Goal: Task Accomplishment & Management: Use online tool/utility

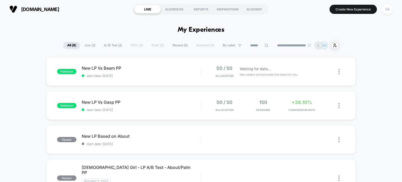
click at [389, 10] on div "SA" at bounding box center [387, 9] width 10 height 10
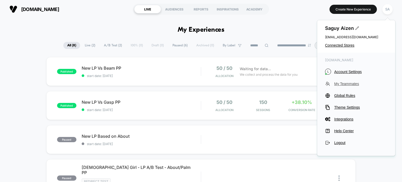
click at [345, 84] on span "My Teammates" at bounding box center [360, 84] width 53 height 4
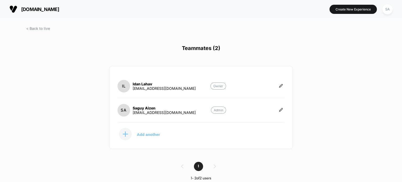
click at [144, 135] on p "Add another" at bounding box center [148, 134] width 23 height 3
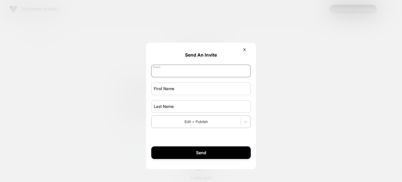
click at [176, 68] on input "email" at bounding box center [200, 71] width 99 height 13
type input "**********"
click at [169, 83] on input "text" at bounding box center [200, 88] width 99 height 13
type input "****"
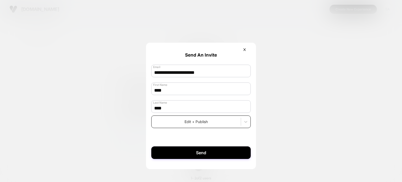
type input "****"
click at [161, 126] on div "Edit + Publish" at bounding box center [200, 121] width 99 height 13
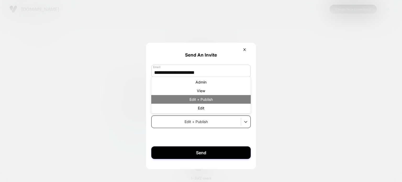
click at [213, 99] on div "Edit + Publish" at bounding box center [200, 99] width 99 height 9
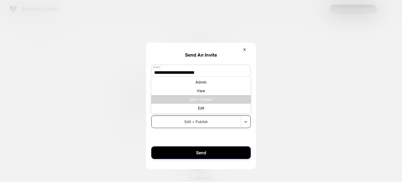
click at [183, 122] on div at bounding box center [196, 121] width 84 height 5
click at [198, 117] on div "Edit + Publish" at bounding box center [200, 121] width 99 height 13
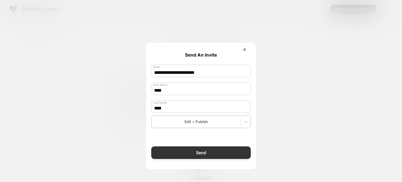
click at [201, 151] on button "Send" at bounding box center [200, 152] width 99 height 13
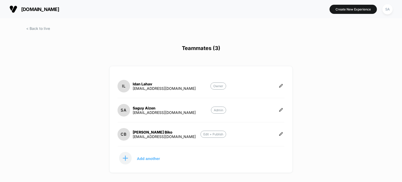
click at [36, 31] on div at bounding box center [201, 33] width 402 height 13
click at [34, 29] on span at bounding box center [38, 28] width 24 height 4
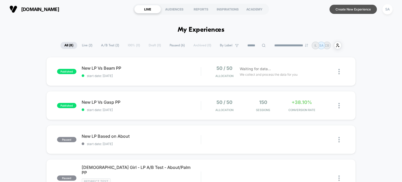
click at [352, 8] on button "Create New Experience" at bounding box center [352, 9] width 47 height 9
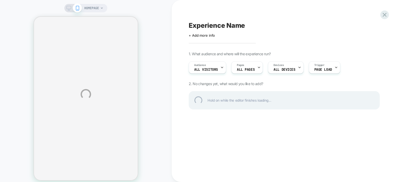
click at [209, 70] on div "HOMEPAGE Experience Name Click to edit experience details + Add more info 1. Wh…" at bounding box center [201, 94] width 402 height 188
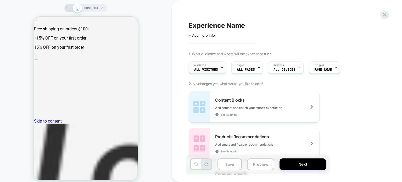
click at [214, 69] on span "All Visitors" at bounding box center [206, 70] width 24 height 4
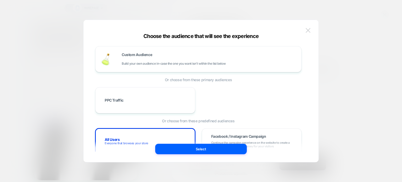
click at [307, 31] on img at bounding box center [307, 30] width 5 height 4
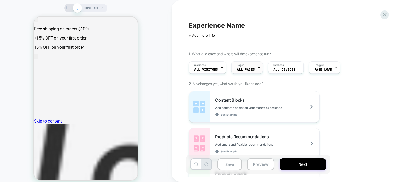
click at [251, 68] on span "ALL PAGES" at bounding box center [246, 70] width 18 height 4
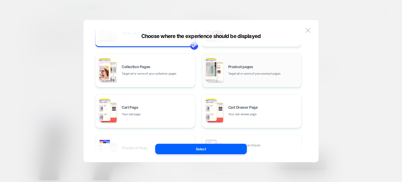
scroll to position [33, 0]
drag, startPoint x: 247, startPoint y: 72, endPoint x: 226, endPoint y: 67, distance: 20.9
click at [226, 67] on div "Product pages Target all or some of your product pages" at bounding box center [251, 70] width 94 height 29
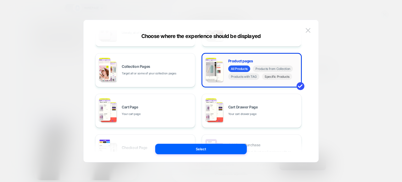
click at [272, 78] on span "Specific Products" at bounding box center [277, 76] width 30 height 7
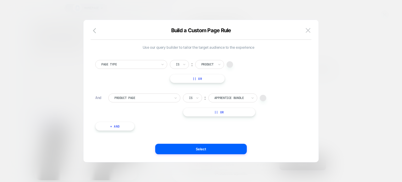
scroll to position [1, 0]
click at [230, 96] on div at bounding box center [230, 97] width 33 height 5
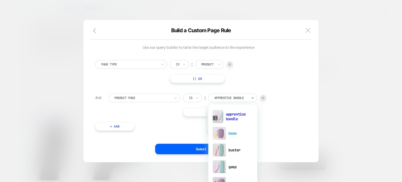
click at [227, 137] on div "beam" at bounding box center [233, 133] width 44 height 17
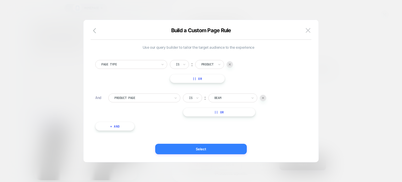
click at [172, 147] on button "Select" at bounding box center [201, 149] width 92 height 10
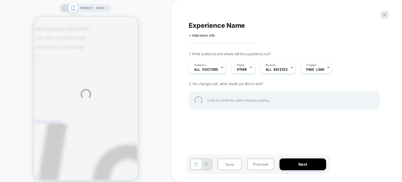
click at [314, 69] on div "PRODUCT: Beam Experience Name Click to edit experience details + Add more info …" at bounding box center [201, 94] width 402 height 188
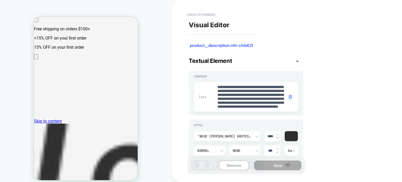
scroll to position [6, 0]
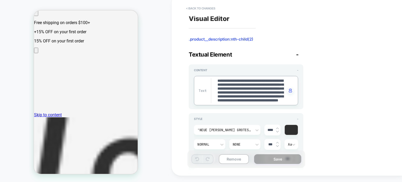
click at [244, 92] on textarea "**********" at bounding box center [251, 90] width 69 height 25
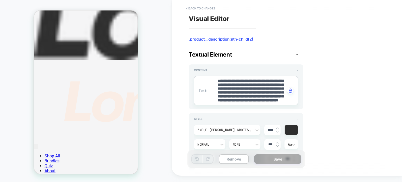
type textarea "*"
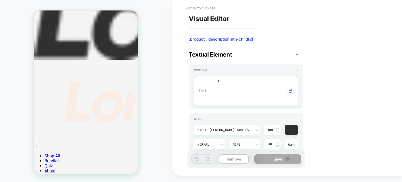
type textarea "**"
type textarea "*"
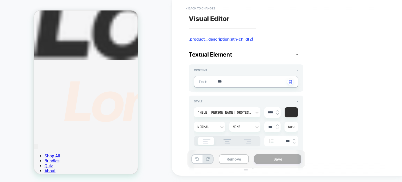
type textarea "****"
type textarea "*"
type textarea "*****"
type textarea "*"
type textarea "*******"
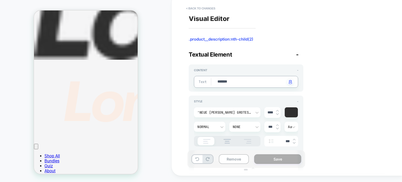
type textarea "*"
type textarea "**********"
type textarea "*"
type textarea "**********"
type textarea "*"
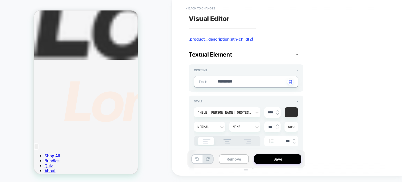
type textarea "**********"
type textarea "*"
type textarea "**********"
type textarea "*"
type textarea "**********"
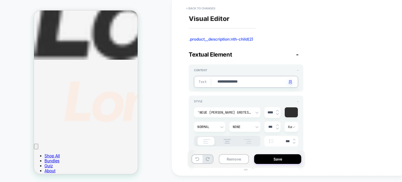
type textarea "*"
type textarea "**********"
type textarea "*"
type textarea "**********"
type textarea "*"
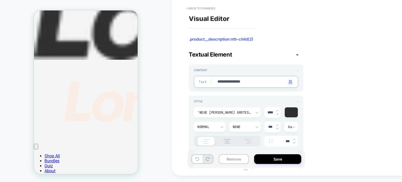
type textarea "**********"
click at [167, 96] on div "PRODUCT: Beam" at bounding box center [86, 88] width 172 height 178
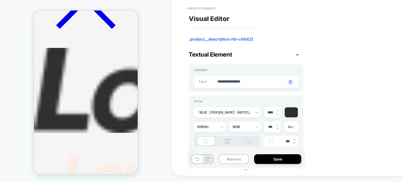
scroll to position [392, 0]
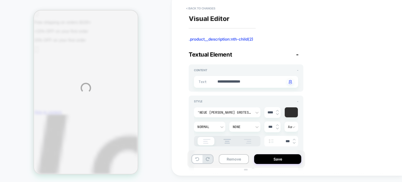
scroll to position [0, 0]
type textarea "*"
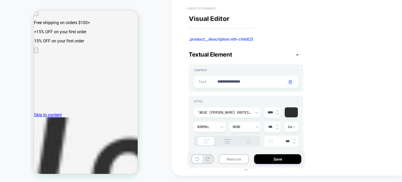
click at [194, 6] on button "< Back to changes" at bounding box center [200, 8] width 35 height 8
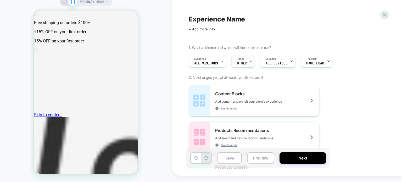
click at [243, 62] on span "OTHER" at bounding box center [242, 63] width 10 height 4
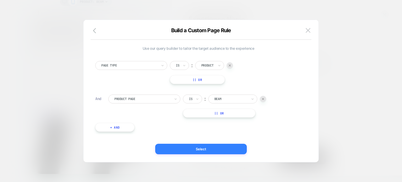
click at [203, 146] on button "Select" at bounding box center [201, 149] width 92 height 10
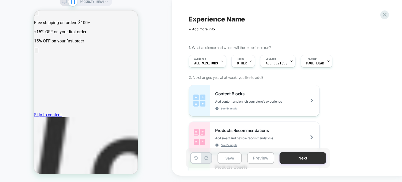
click at [293, 162] on button "Next" at bounding box center [302, 158] width 47 height 12
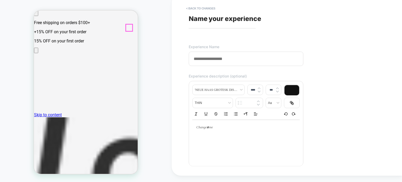
click at [192, 10] on button "< Back to changes" at bounding box center [200, 8] width 35 height 8
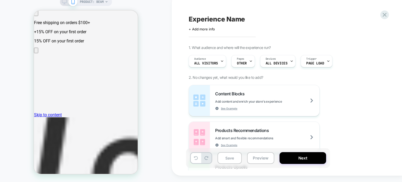
scroll to position [4, 0]
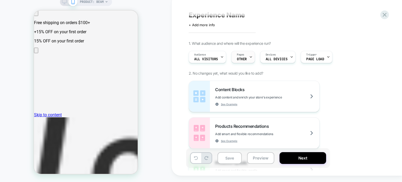
click at [247, 58] on div "Pages OTHER" at bounding box center [241, 57] width 20 height 12
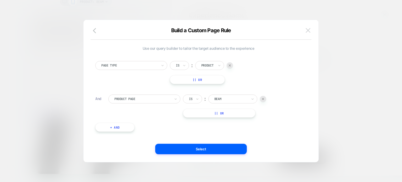
click at [304, 31] on button at bounding box center [308, 30] width 8 height 8
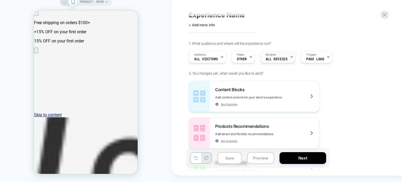
click at [278, 54] on div "Devices ALL DEVICES" at bounding box center [276, 57] width 32 height 12
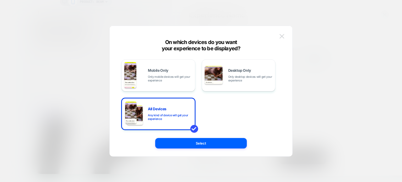
click at [283, 35] on img at bounding box center [281, 36] width 5 height 4
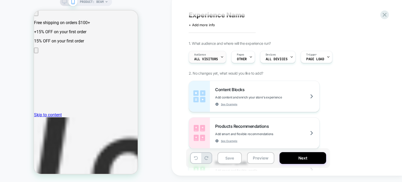
click at [202, 59] on span "All Visitors" at bounding box center [206, 59] width 24 height 4
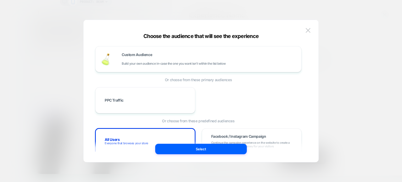
click at [351, 46] on div at bounding box center [201, 91] width 402 height 182
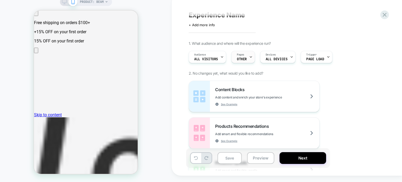
click at [249, 55] on div at bounding box center [250, 57] width 3 height 12
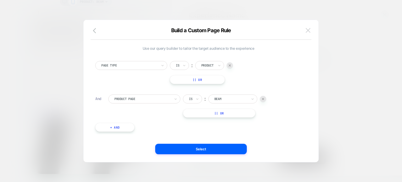
click at [306, 29] on img at bounding box center [307, 30] width 5 height 4
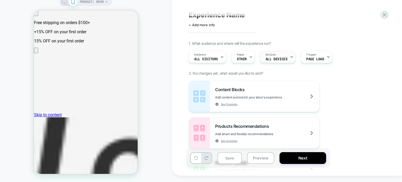
click at [270, 58] on span "ALL DEVICES" at bounding box center [276, 59] width 22 height 4
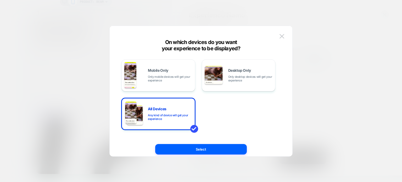
click at [327, 79] on div at bounding box center [201, 91] width 402 height 182
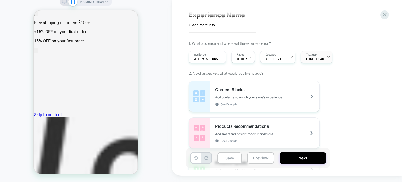
click at [317, 56] on div "Trigger Page Load" at bounding box center [315, 57] width 28 height 12
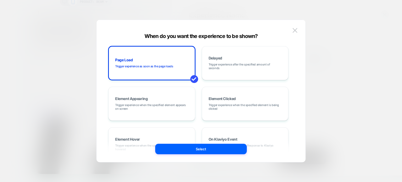
click at [330, 74] on div at bounding box center [201, 91] width 402 height 182
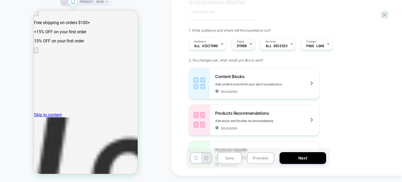
scroll to position [14, 0]
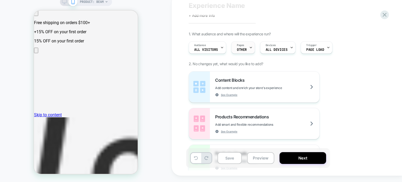
click at [243, 50] on span "OTHER" at bounding box center [242, 50] width 10 height 4
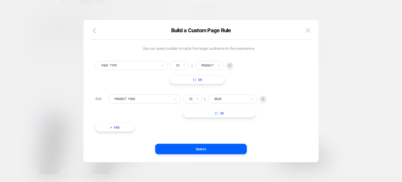
drag, startPoint x: 103, startPoint y: 96, endPoint x: 96, endPoint y: 96, distance: 6.3
click at [96, 96] on div "And" at bounding box center [99, 98] width 8 height 5
click at [99, 97] on div "And" at bounding box center [99, 98] width 8 height 5
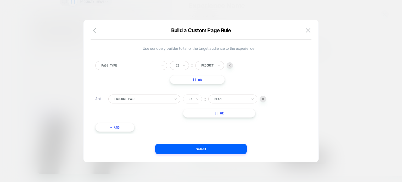
click at [99, 97] on div "And" at bounding box center [99, 98] width 8 height 5
click at [208, 70] on div "Product" at bounding box center [209, 65] width 29 height 9
click at [256, 85] on div "Page Type Is ︰ Product || Or And Product Page Is ︰ beam BEAM || Or + And" at bounding box center [198, 93] width 211 height 81
click at [307, 32] on img at bounding box center [307, 30] width 5 height 4
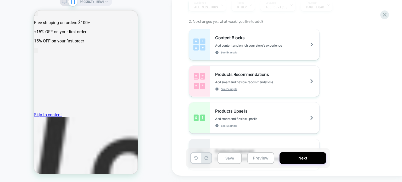
scroll to position [55, 0]
click at [247, 41] on div "Content Blocks Add content and enrich your store's experience See Example" at bounding box center [267, 45] width 104 height 19
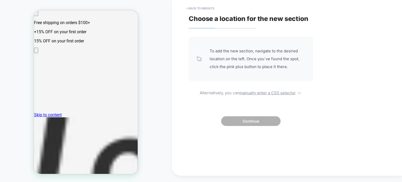
click at [213, 54] on span "To add the new section, navigate to the desired location on the left. Once you`…" at bounding box center [256, 59] width 95 height 24
click at [208, 5] on button "< Back to widgets" at bounding box center [199, 8] width 33 height 8
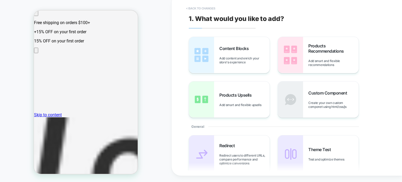
click at [199, 10] on button "< Back to changes" at bounding box center [200, 8] width 35 height 8
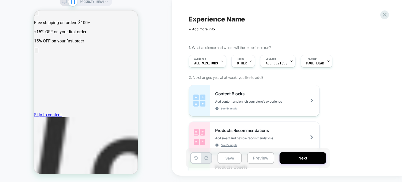
click at [221, 14] on div "Experience Name Click to edit experience details + Add more info 1. What audien…" at bounding box center [284, 84] width 196 height 171
drag, startPoint x: 221, startPoint y: 14, endPoint x: 239, endPoint y: 19, distance: 18.7
click at [239, 19] on div "Experience Name Click to edit experience details + Add more info 1. What audien…" at bounding box center [284, 84] width 196 height 171
click at [227, 12] on div "Experience Name Click to edit experience details + Add more info 1. What audien…" at bounding box center [284, 84] width 196 height 171
click at [227, 15] on span "Experience Name" at bounding box center [217, 19] width 56 height 8
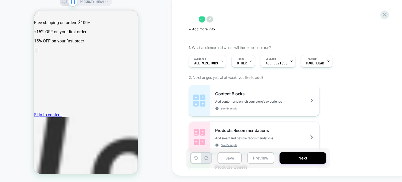
click at [227, 15] on div at bounding box center [284, 19] width 191 height 8
type textarea "**********"
click at [257, 19] on icon at bounding box center [257, 19] width 7 height 7
click at [232, 163] on button "Save" at bounding box center [229, 158] width 24 height 12
click at [386, 12] on icon at bounding box center [384, 14] width 7 height 7
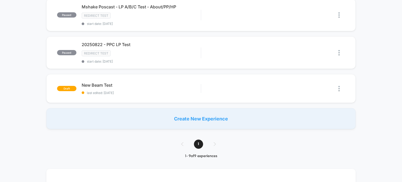
scroll to position [275, 0]
click at [102, 82] on span "New Beam Test Click to edit experience details" at bounding box center [141, 84] width 119 height 5
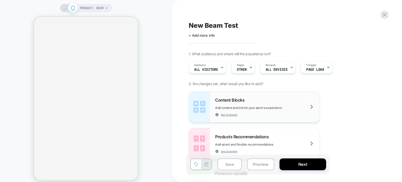
scroll to position [27, 0]
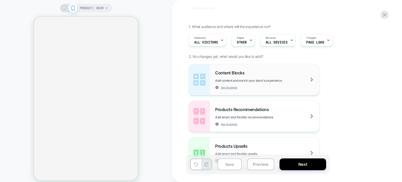
click at [219, 68] on div "Content Blocks Add content and enrich your store's experience See Example" at bounding box center [254, 79] width 130 height 31
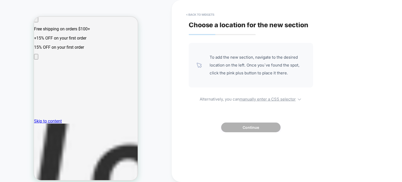
scroll to position [399, 0]
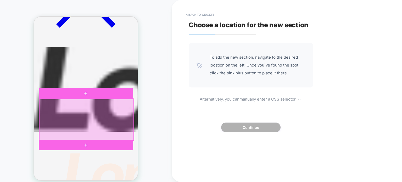
click at [81, 105] on div at bounding box center [86, 119] width 94 height 41
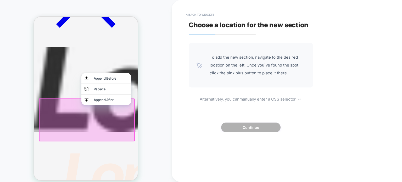
click at [73, 111] on div at bounding box center [86, 118] width 94 height 41
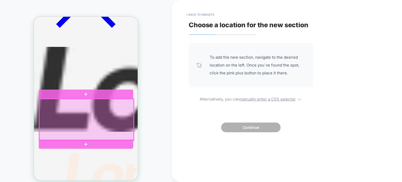
drag, startPoint x: 73, startPoint y: 111, endPoint x: 69, endPoint y: 103, distance: 9.1
click at [69, 103] on div at bounding box center [86, 119] width 94 height 41
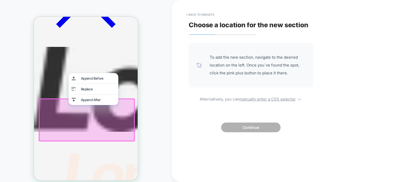
click at [69, 103] on div "Append After" at bounding box center [94, 99] width 50 height 10
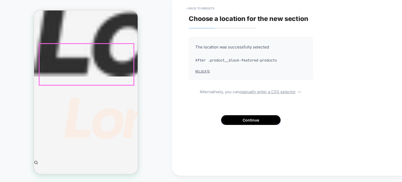
scroll to position [451, 0]
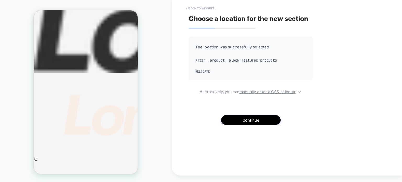
click at [197, 5] on button "< Back to widgets" at bounding box center [199, 8] width 33 height 8
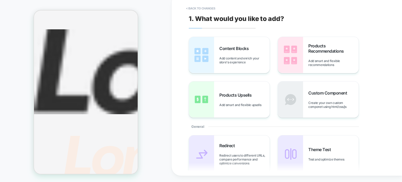
scroll to position [404, 0]
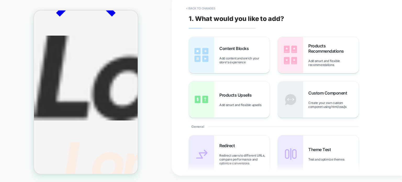
click at [224, 49] on span "Content Blocks" at bounding box center [235, 48] width 32 height 5
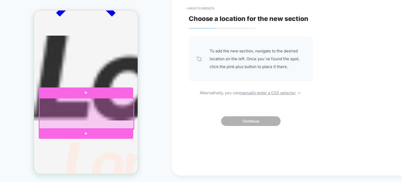
click at [73, 127] on div at bounding box center [86, 113] width 94 height 31
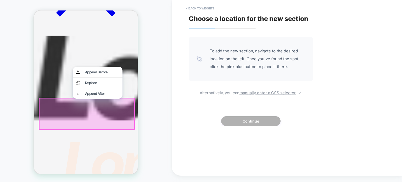
click at [73, 127] on div at bounding box center [86, 113] width 94 height 31
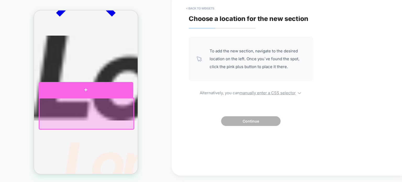
drag, startPoint x: 75, startPoint y: 123, endPoint x: 84, endPoint y: 89, distance: 35.3
click at [84, 98] on div at bounding box center [86, 98] width 94 height 0
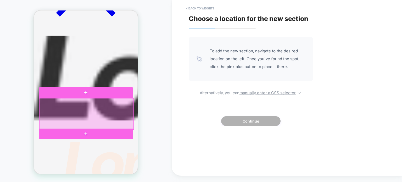
drag, startPoint x: 78, startPoint y: 112, endPoint x: 74, endPoint y: 113, distance: 3.5
click at [74, 113] on div at bounding box center [86, 113] width 94 height 31
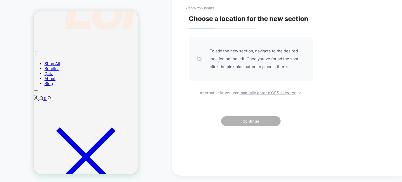
scroll to position [232, 0]
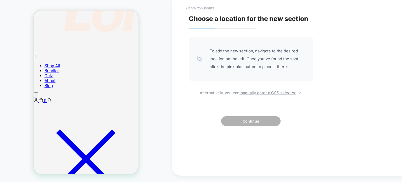
click at [193, 8] on button "< Back to widgets" at bounding box center [199, 8] width 33 height 8
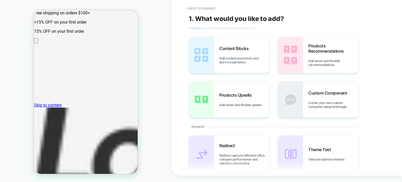
scroll to position [0, 0]
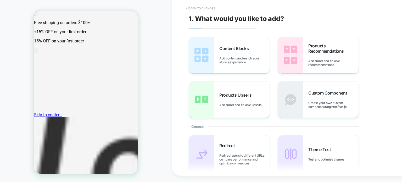
click at [202, 9] on button "< Back to changes" at bounding box center [200, 8] width 35 height 8
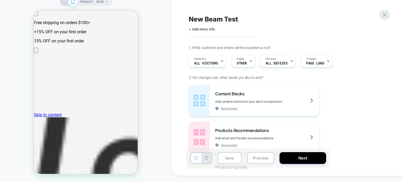
click at [383, 12] on icon at bounding box center [384, 14] width 7 height 7
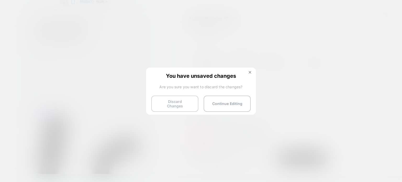
click at [170, 101] on button "Discard Changes" at bounding box center [174, 103] width 47 height 16
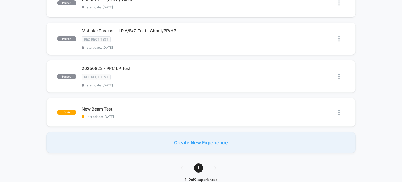
scroll to position [255, 0]
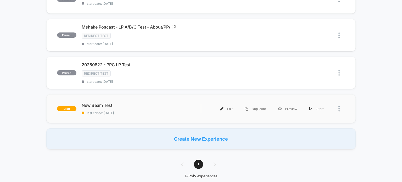
click at [338, 103] on div at bounding box center [336, 109] width 15 height 12
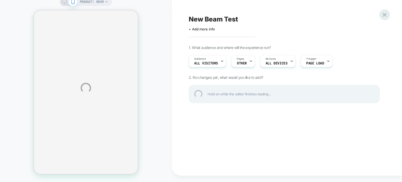
click at [387, 16] on div at bounding box center [384, 14] width 11 height 11
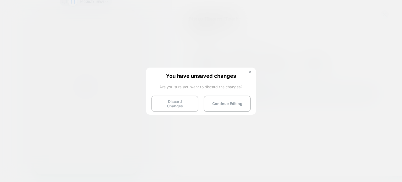
click at [189, 102] on button "Discard Changes" at bounding box center [174, 103] width 47 height 16
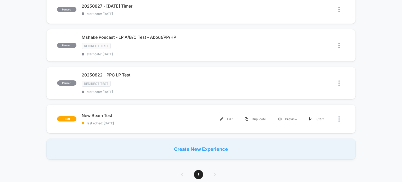
scroll to position [252, 0]
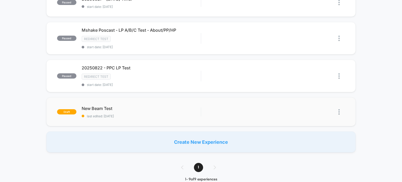
click at [338, 109] on img at bounding box center [338, 111] width 1 height 5
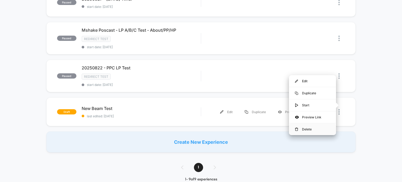
click at [301, 128] on div "Delete" at bounding box center [312, 129] width 47 height 12
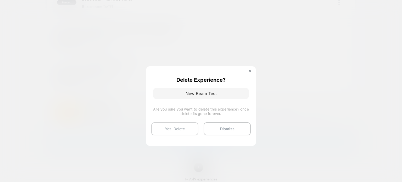
click at [184, 130] on button "Yes, Delete" at bounding box center [174, 128] width 47 height 13
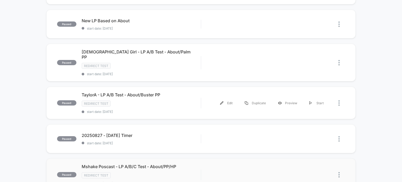
scroll to position [0, 0]
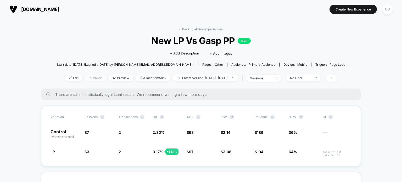
click at [90, 78] on span "Pause" at bounding box center [95, 77] width 21 height 7
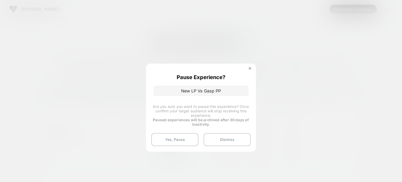
click at [168, 57] on div at bounding box center [201, 91] width 402 height 182
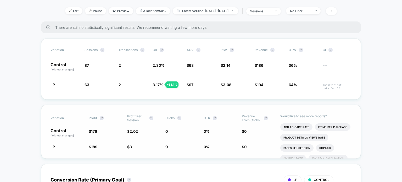
scroll to position [89, 0]
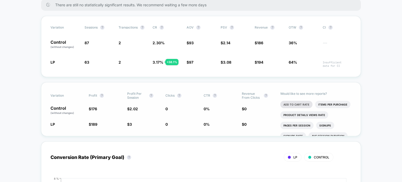
click at [309, 103] on li "Add To Cart Rate" at bounding box center [296, 104] width 32 height 7
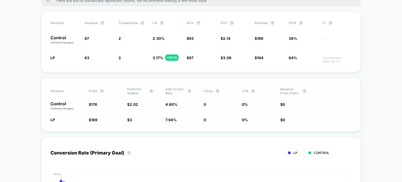
scroll to position [76, 0]
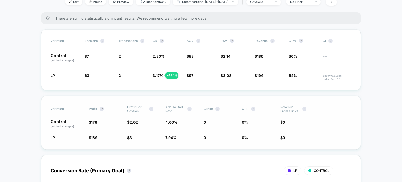
click at [167, 103] on div "Variation Profit ? Profit Per Session ? Add To Cart Rate ? Clicks ? CTR ? Reven…" at bounding box center [201, 122] width 320 height 54
click at [170, 107] on span "Add To Cart Rate" at bounding box center [174, 109] width 19 height 8
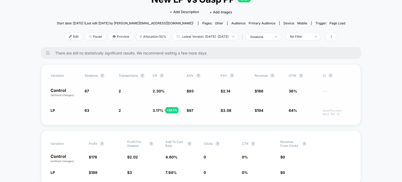
scroll to position [39, 0]
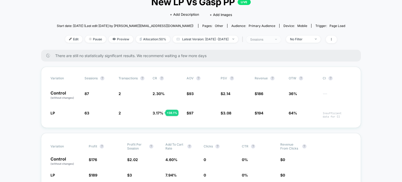
click at [271, 38] on div "sessions" at bounding box center [260, 39] width 21 height 4
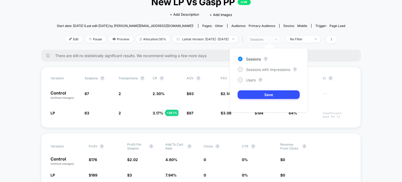
click at [271, 38] on div "sessions" at bounding box center [260, 39] width 21 height 4
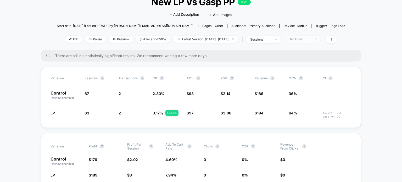
click at [308, 36] on span "No Filter" at bounding box center [303, 39] width 35 height 7
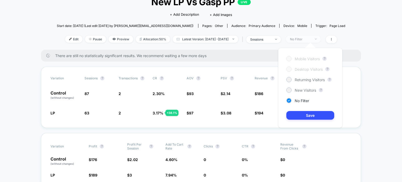
click at [308, 36] on span "No Filter" at bounding box center [303, 39] width 35 height 7
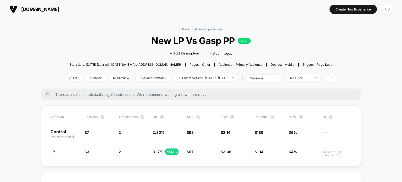
scroll to position [101, 0]
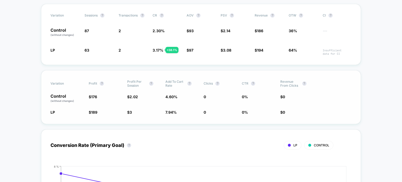
click at [175, 83] on span "Add To Cart Rate" at bounding box center [174, 83] width 19 height 8
click at [173, 83] on span "Add To Cart Rate" at bounding box center [174, 83] width 19 height 8
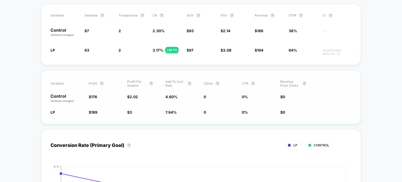
click at [173, 83] on span "Add To Cart Rate" at bounding box center [174, 83] width 19 height 8
click at [166, 81] on span "Add To Cart Rate" at bounding box center [174, 83] width 19 height 8
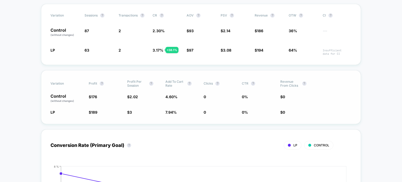
click at [166, 81] on span "Add To Cart Rate" at bounding box center [174, 83] width 19 height 8
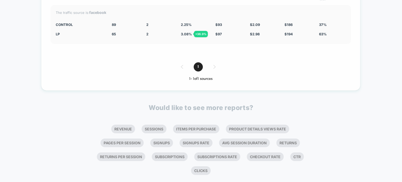
scroll to position [1350, 0]
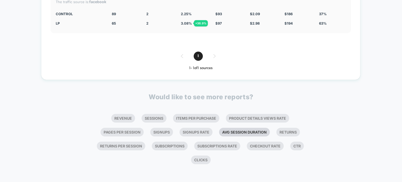
click at [243, 130] on li "Avg Session Duration" at bounding box center [244, 132] width 51 height 9
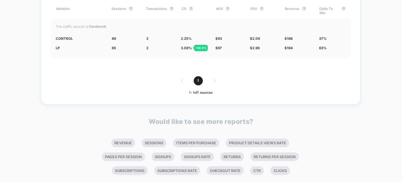
scroll to position [1465, 0]
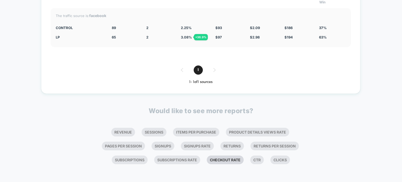
click at [217, 159] on li "Checkout Rate" at bounding box center [225, 159] width 37 height 9
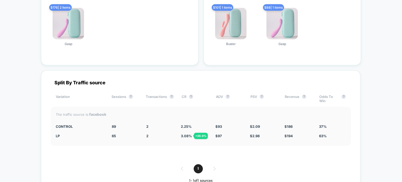
scroll to position [1594, 0]
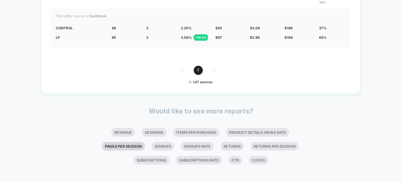
click at [121, 146] on li "Pages Per Session" at bounding box center [123, 146] width 43 height 9
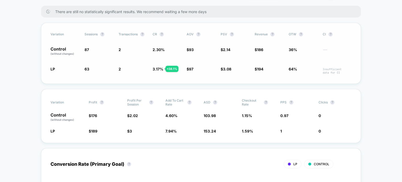
scroll to position [0, 0]
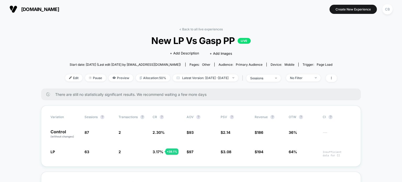
click at [197, 31] on div "< Back to all live experiences New LP Vs Gasp PP LIVE Click to edit experience …" at bounding box center [200, 57] width 271 height 61
click at [192, 30] on link "< Back to all live experiences" at bounding box center [200, 29] width 43 height 4
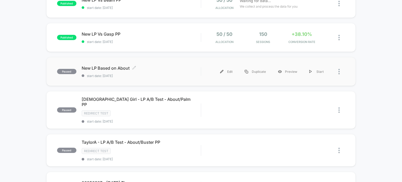
scroll to position [76, 0]
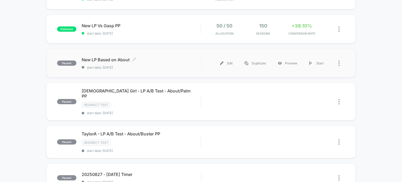
click at [103, 60] on span "New LP Based on About Click to edit experience details" at bounding box center [141, 59] width 119 height 5
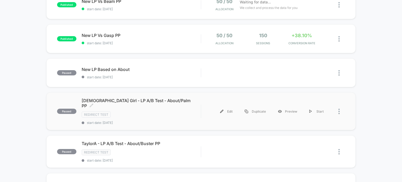
scroll to position [104, 0]
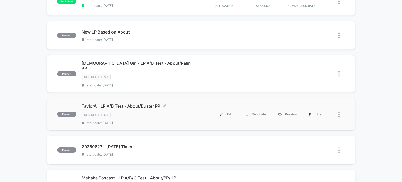
click at [140, 112] on div "Redirect Test" at bounding box center [141, 115] width 119 height 6
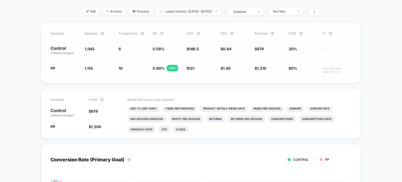
scroll to position [76, 0]
click at [136, 108] on li "Add To Cart Rate" at bounding box center [143, 108] width 32 height 7
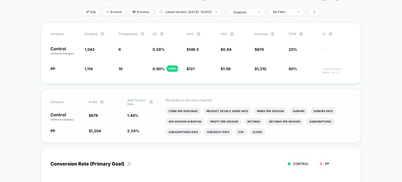
scroll to position [0, 0]
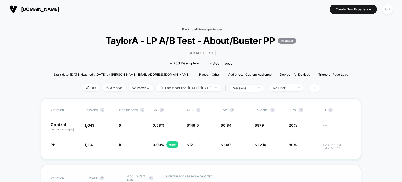
click at [196, 29] on link "< Back to all live experiences" at bounding box center [200, 29] width 43 height 4
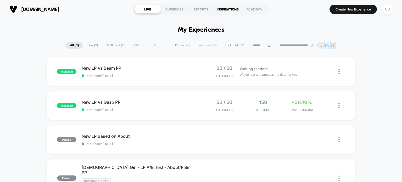
click at [223, 8] on div "INSPIRATIONS" at bounding box center [227, 9] width 27 height 8
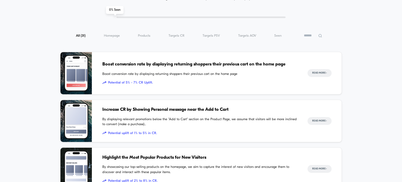
scroll to position [59, 0]
